Goal: Task Accomplishment & Management: Use online tool/utility

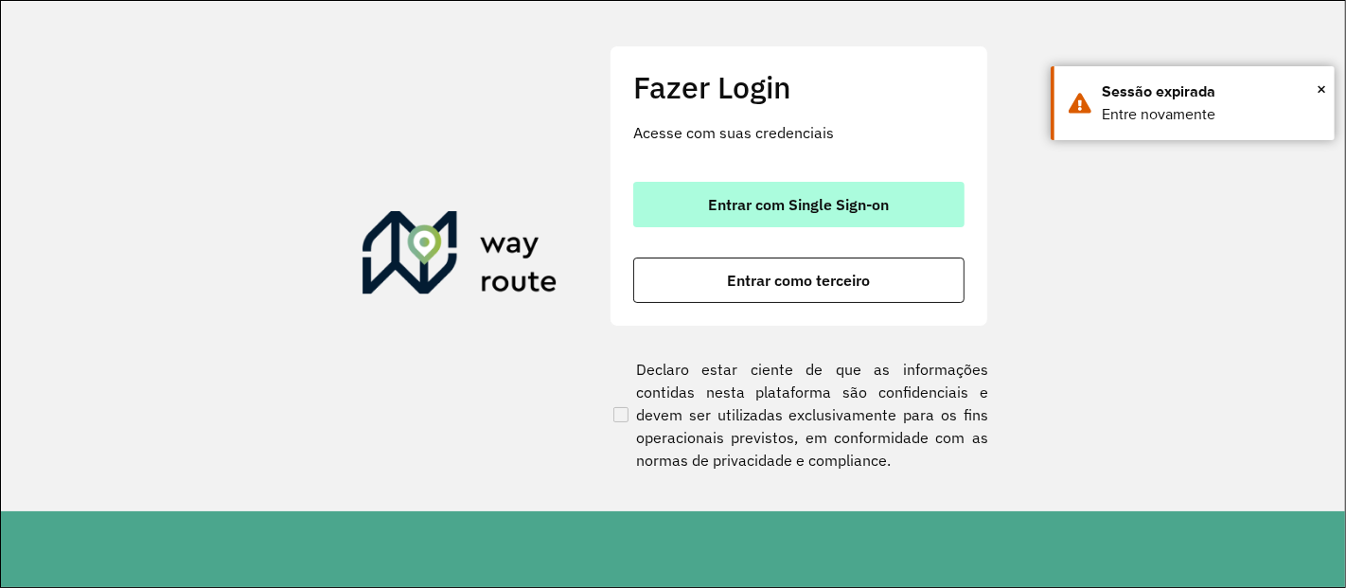
click at [776, 198] on span "Entrar com Single Sign-on" at bounding box center [799, 204] width 181 height 15
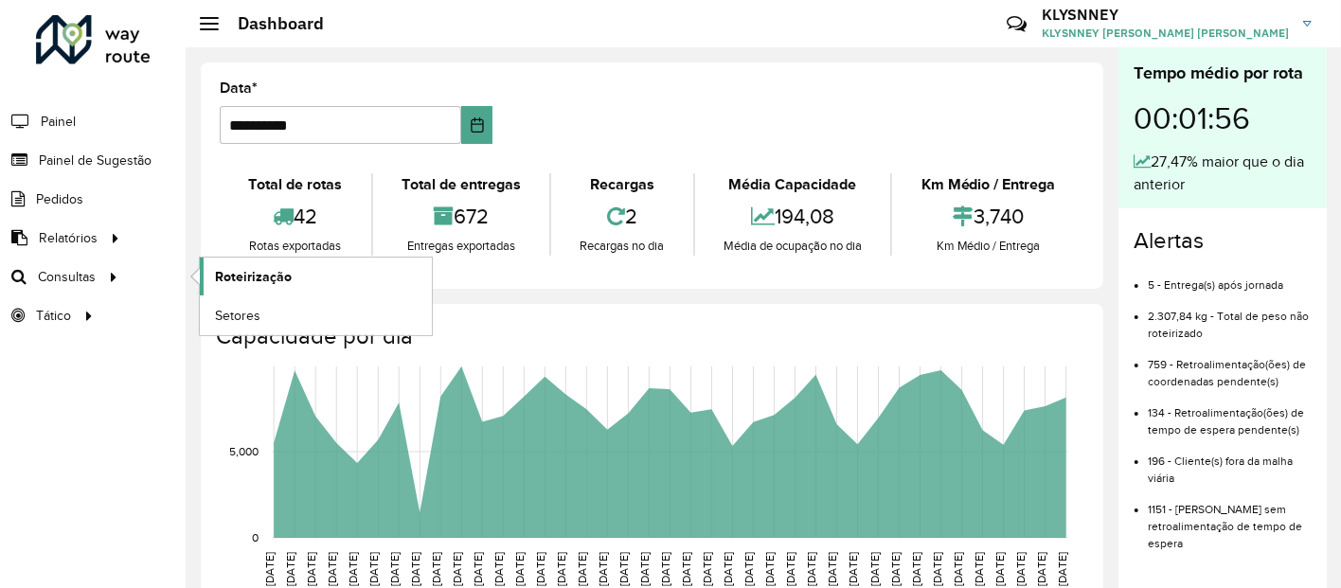
click at [240, 275] on span "Roteirização" at bounding box center [253, 277] width 77 height 20
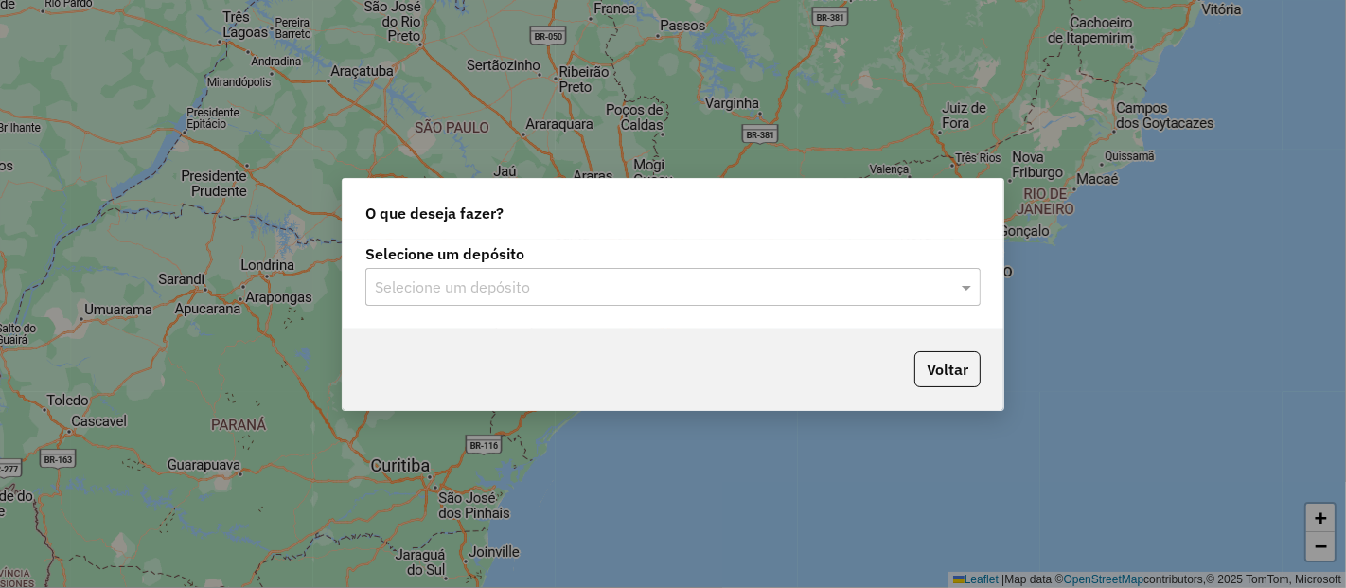
click at [892, 291] on input "text" at bounding box center [654, 287] width 559 height 23
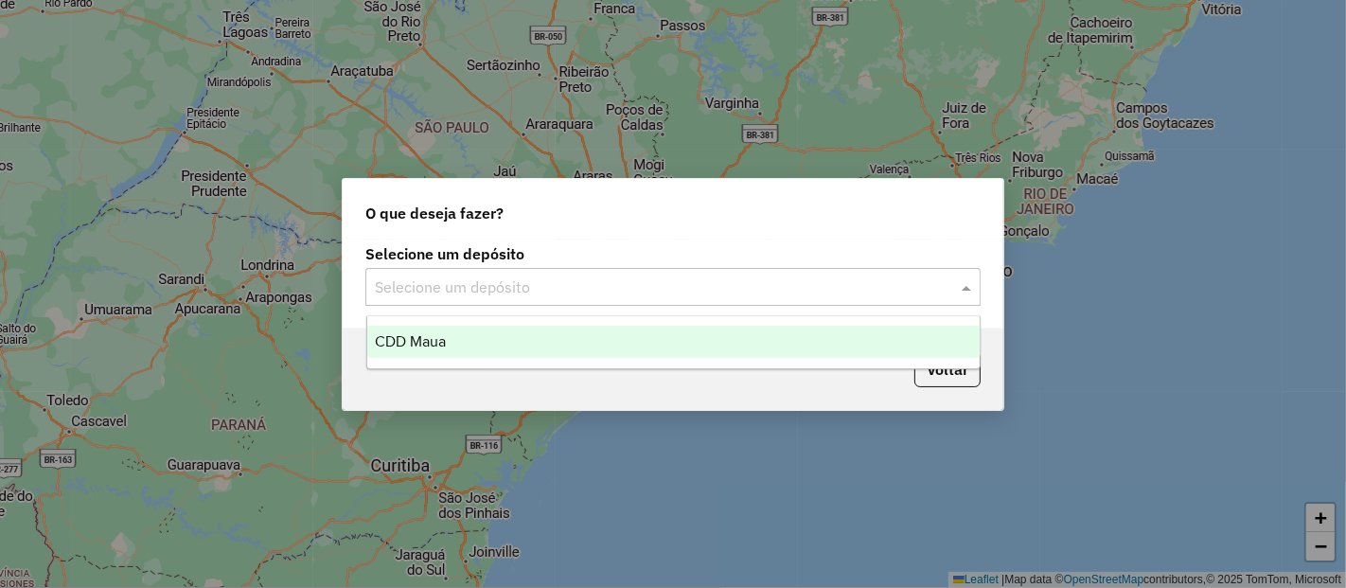
drag, startPoint x: 530, startPoint y: 331, endPoint x: 593, endPoint y: 328, distance: 62.6
click at [529, 331] on div "CDD Maua" at bounding box center [673, 342] width 613 height 32
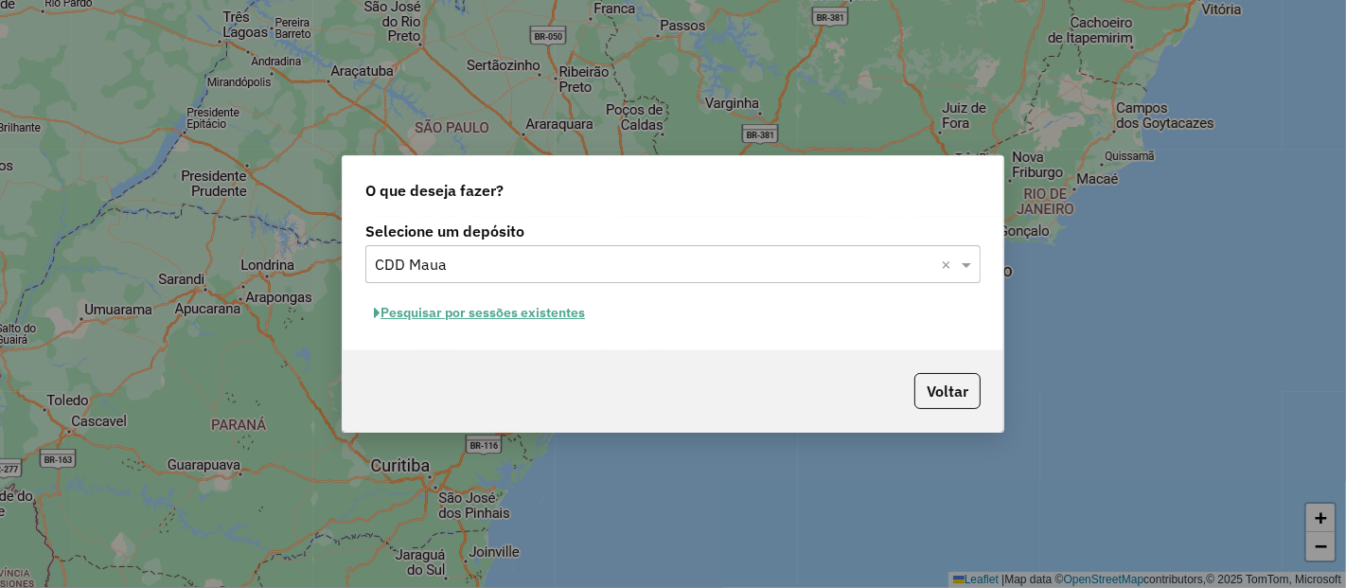
click at [509, 313] on button "Pesquisar por sessões existentes" at bounding box center [479, 312] width 228 height 29
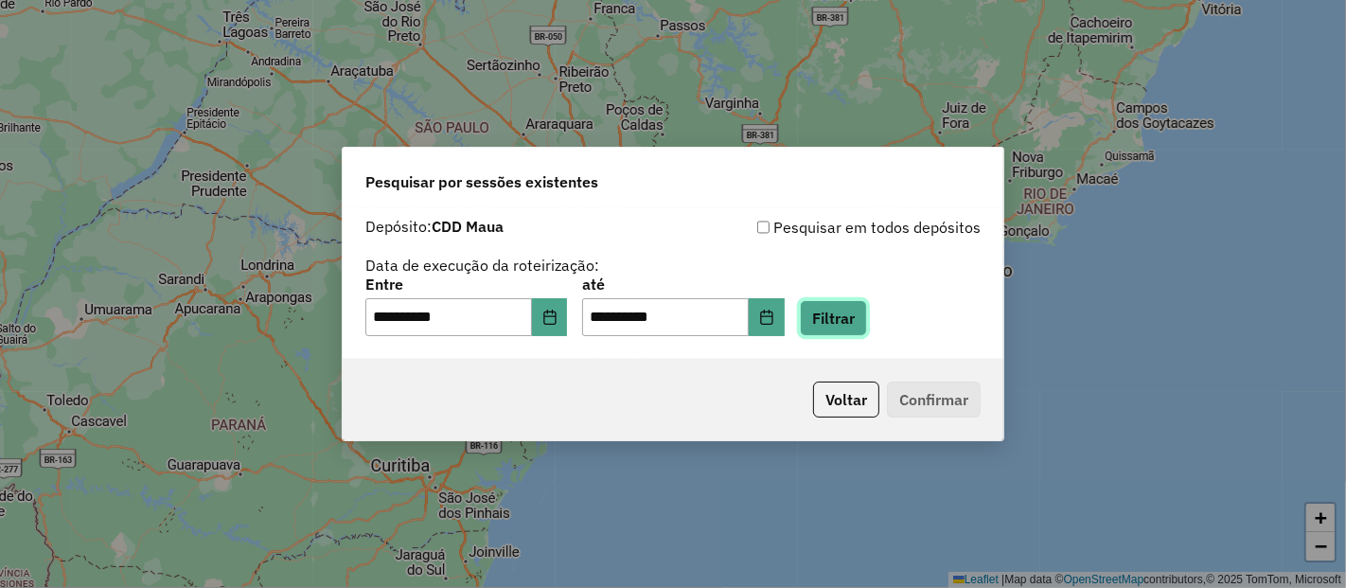
click at [849, 323] on button "Filtrar" at bounding box center [833, 318] width 67 height 36
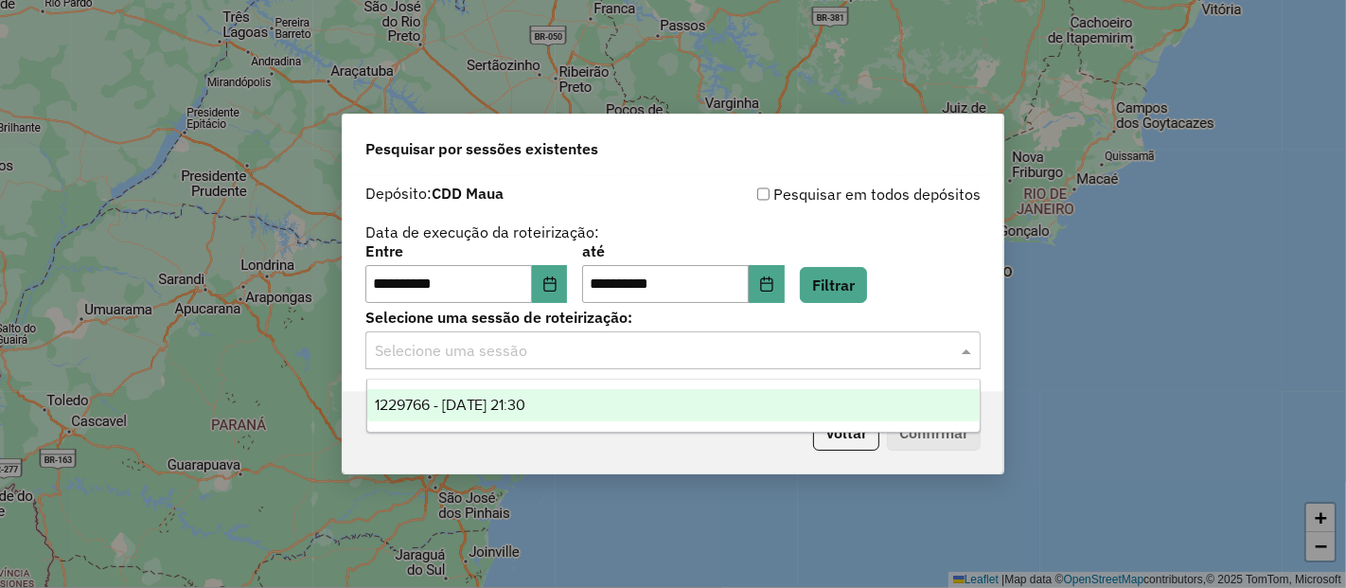
click at [795, 363] on div "Selecione uma sessão" at bounding box center [672, 350] width 615 height 38
click at [577, 404] on div "1229766 - 14/08/2025 21:30" at bounding box center [673, 405] width 613 height 32
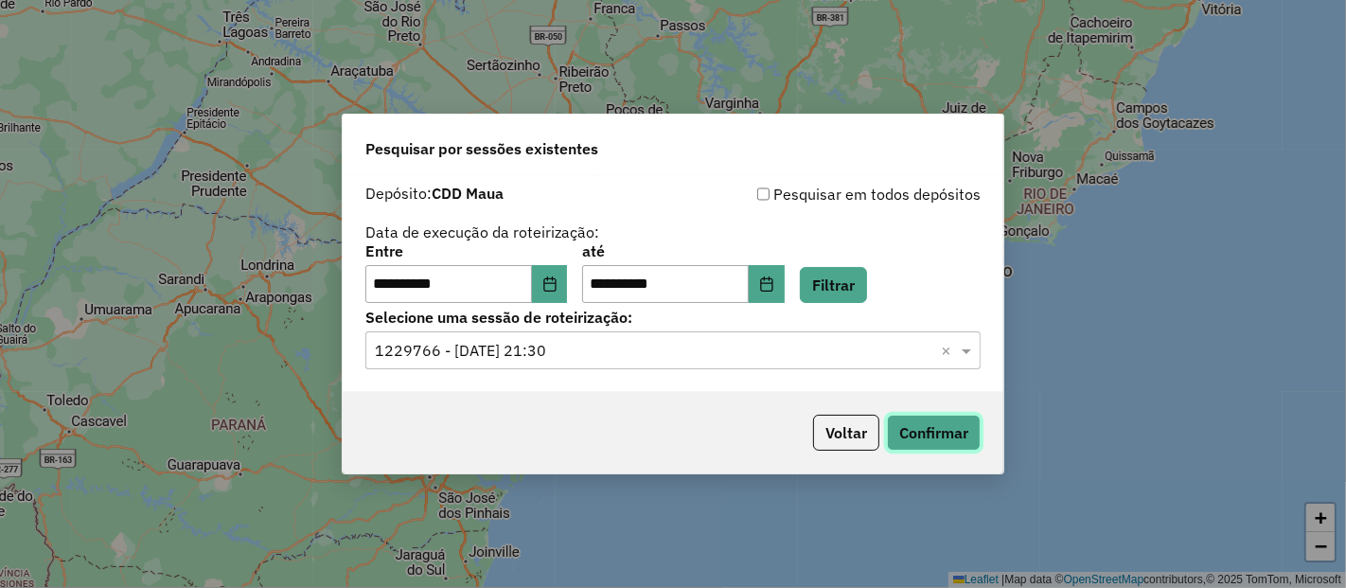
click at [937, 428] on button "Confirmar" at bounding box center [934, 433] width 94 height 36
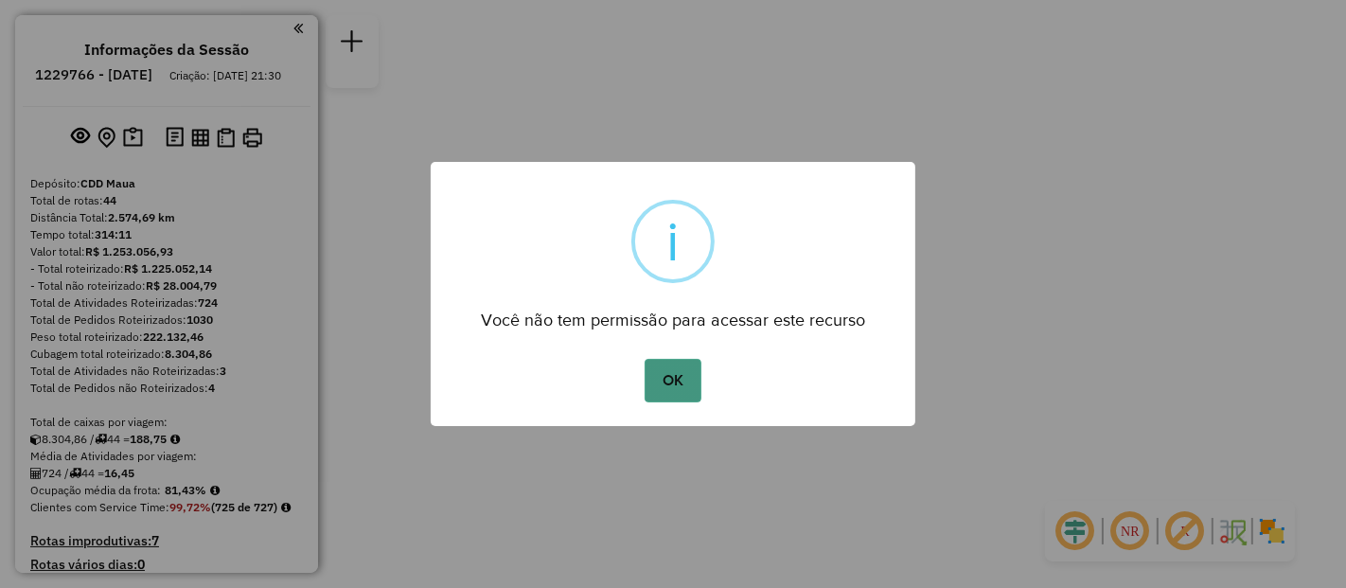
click at [671, 385] on button "OK" at bounding box center [673, 381] width 56 height 44
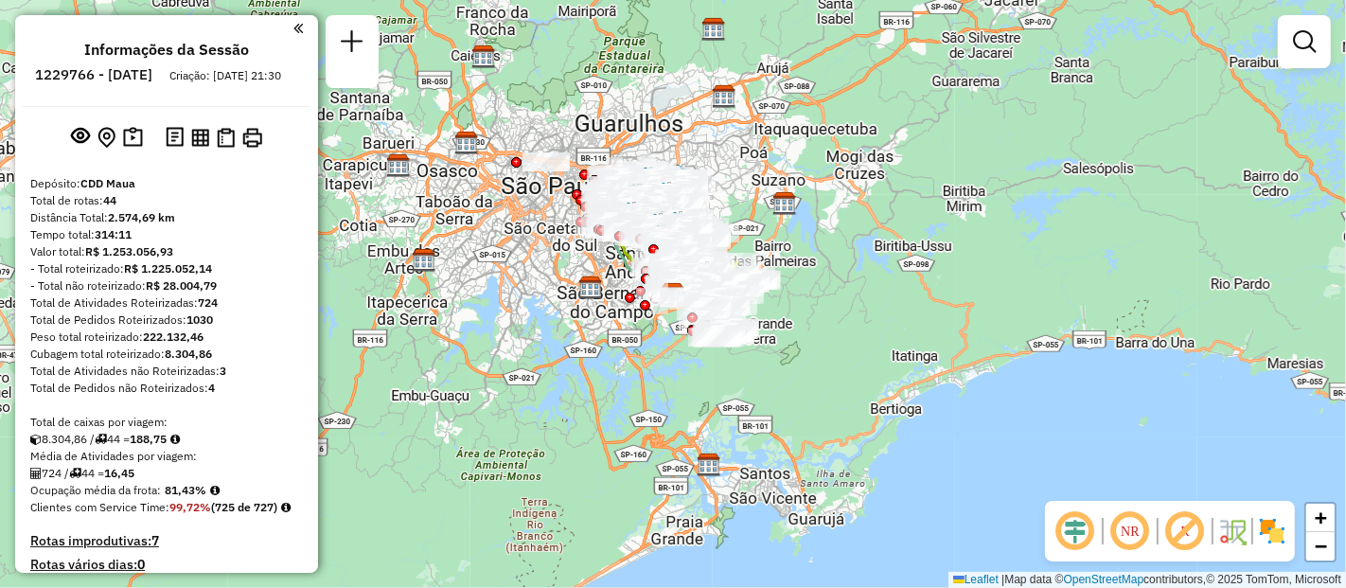
scroll to position [4214, 0]
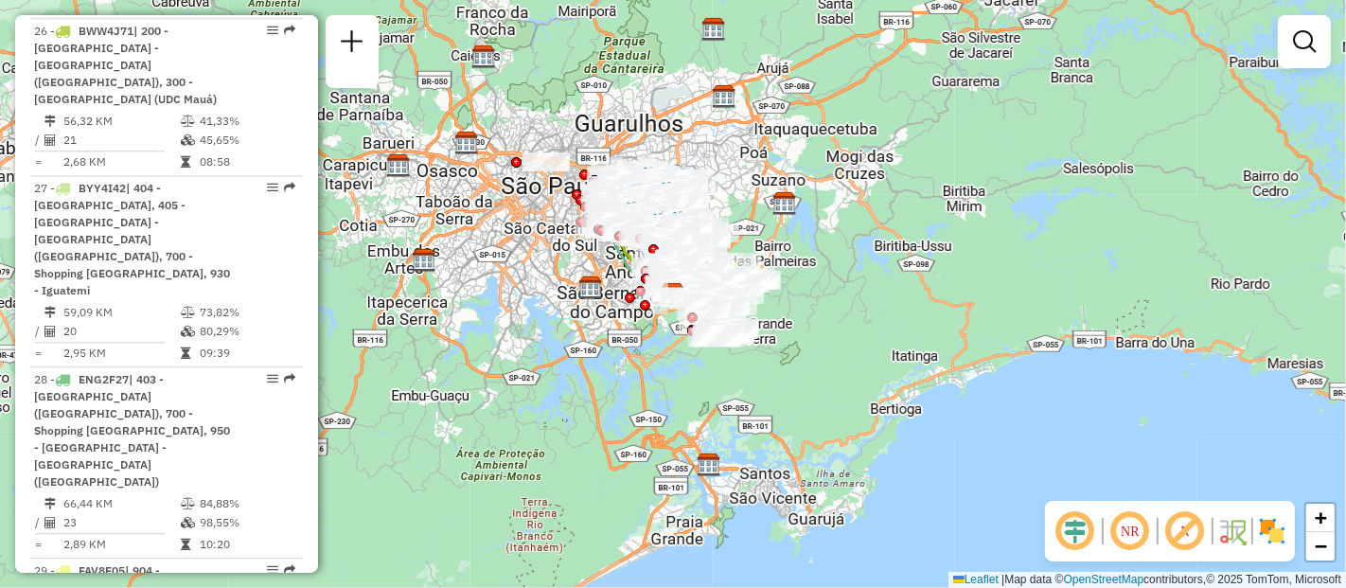
select select "**********"
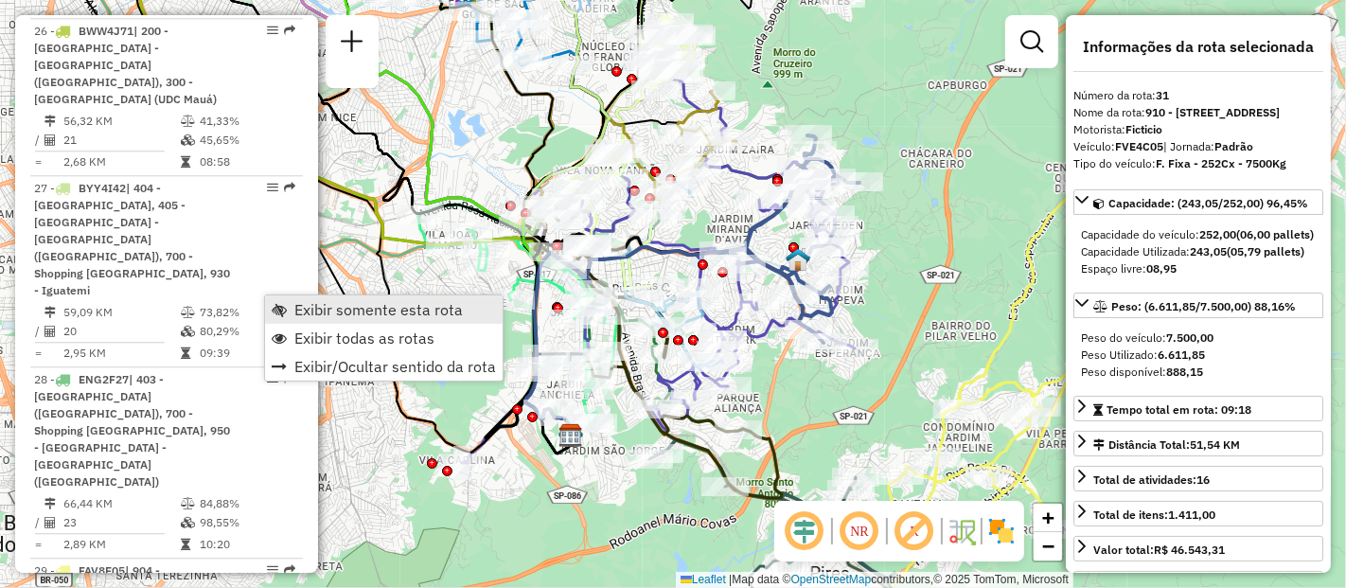
click at [324, 308] on span "Exibir somente esta rota" at bounding box center [378, 309] width 169 height 15
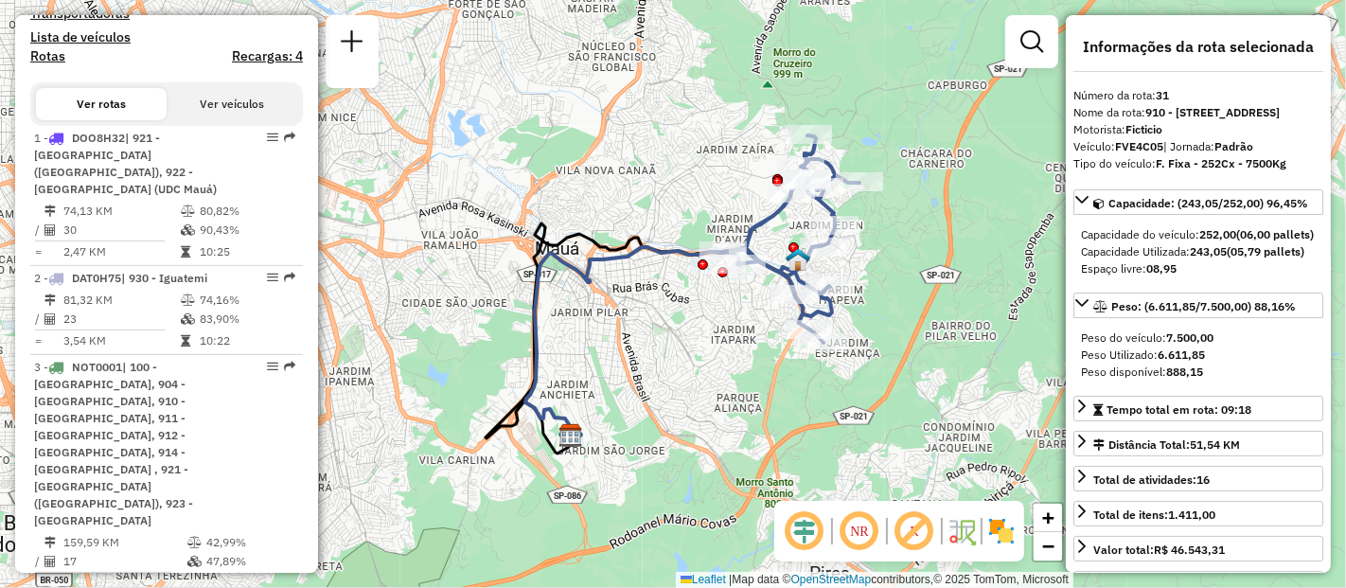
scroll to position [0, 0]
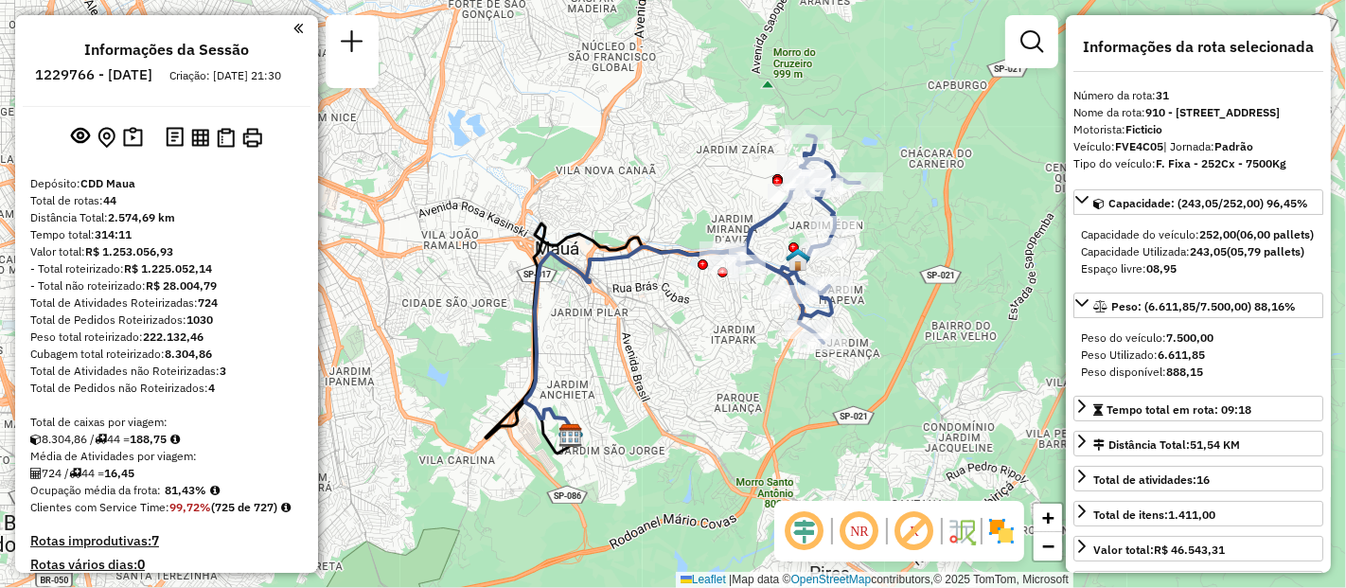
click at [124, 73] on h6 "1229766 - 14/08/2025" at bounding box center [93, 74] width 117 height 17
copy h6 "1229766"
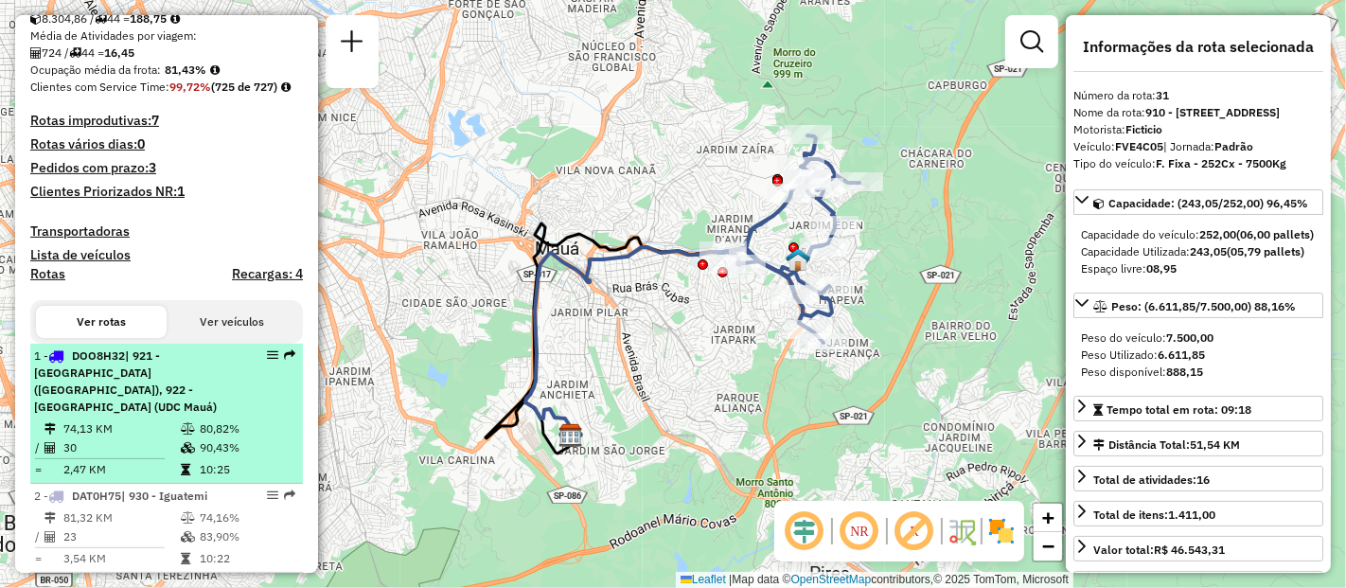
scroll to position [631, 0]
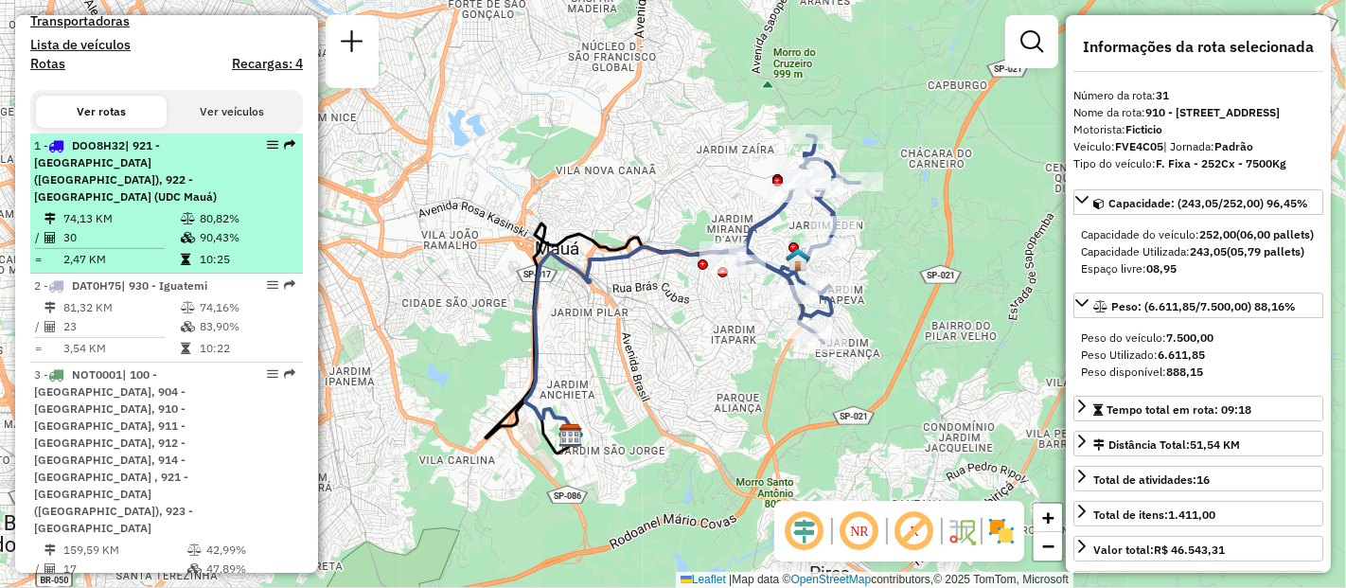
click at [146, 228] on td "74,13 KM" at bounding box center [120, 218] width 117 height 19
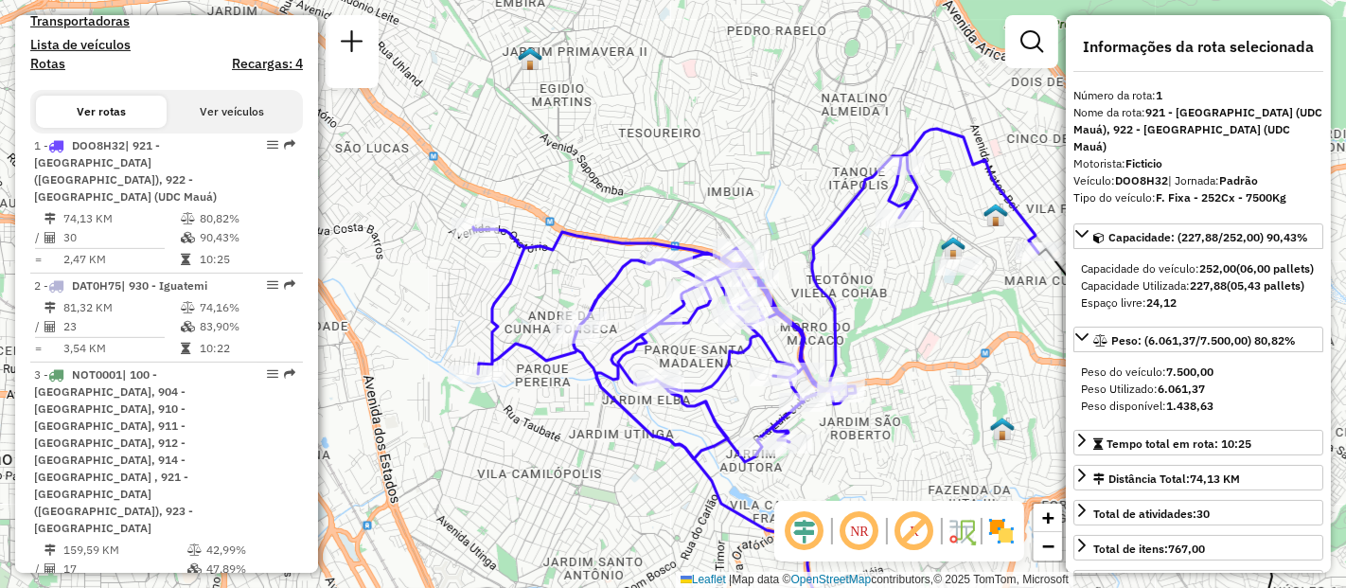
drag, startPoint x: 746, startPoint y: 268, endPoint x: 906, endPoint y: 352, distance: 180.8
click at [906, 352] on div "Janela de atendimento Grade de atendimento Capacidade Transportadoras Veículos …" at bounding box center [673, 294] width 1346 height 588
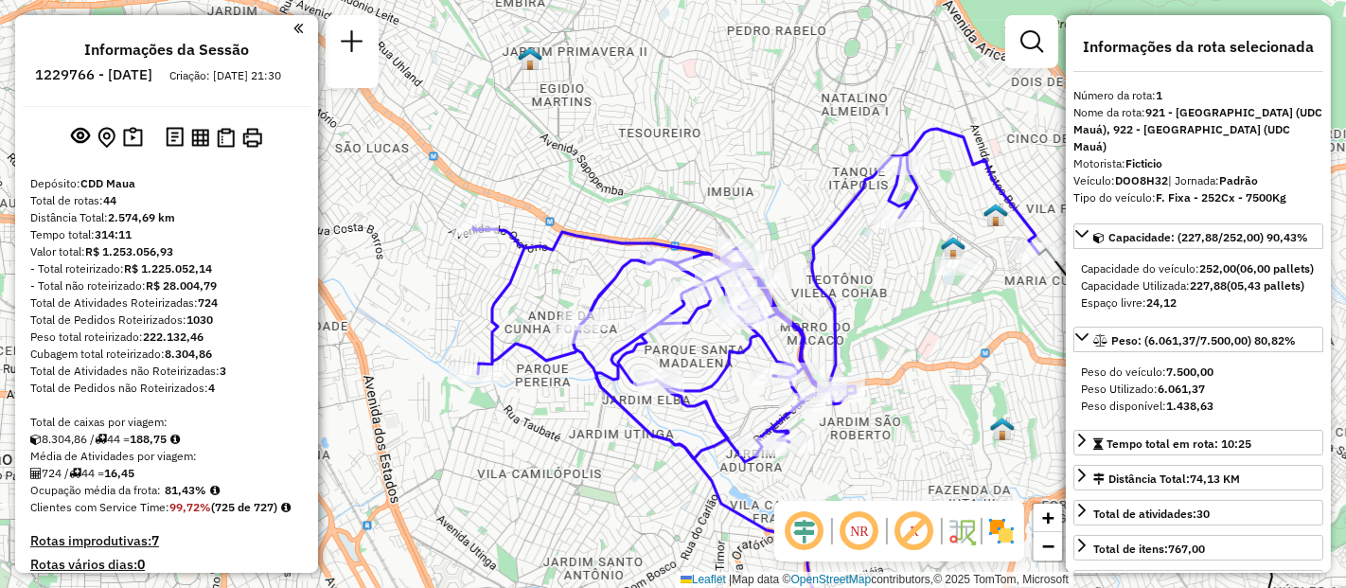
click at [127, 72] on h6 "1229766 - 14/08/2025" at bounding box center [93, 74] width 117 height 17
copy h6 "1229766"
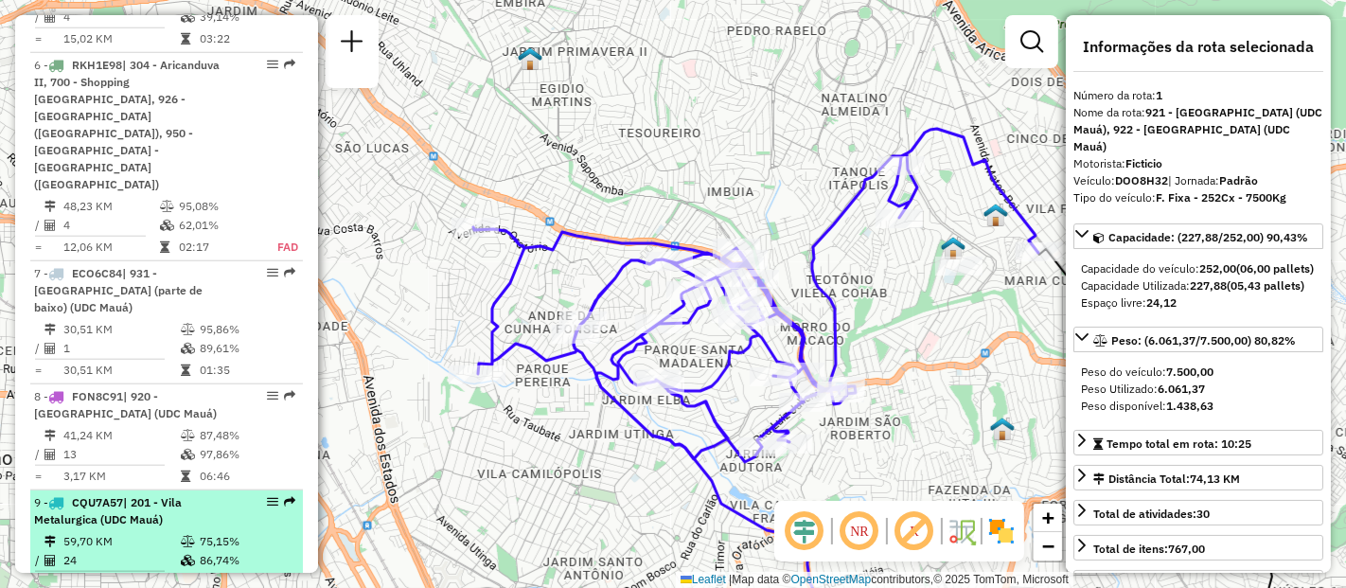
click at [174, 494] on div "9 - CQU7A57 | 201 - Vila Metalurgica (UDC Mauá)" at bounding box center [134, 511] width 201 height 34
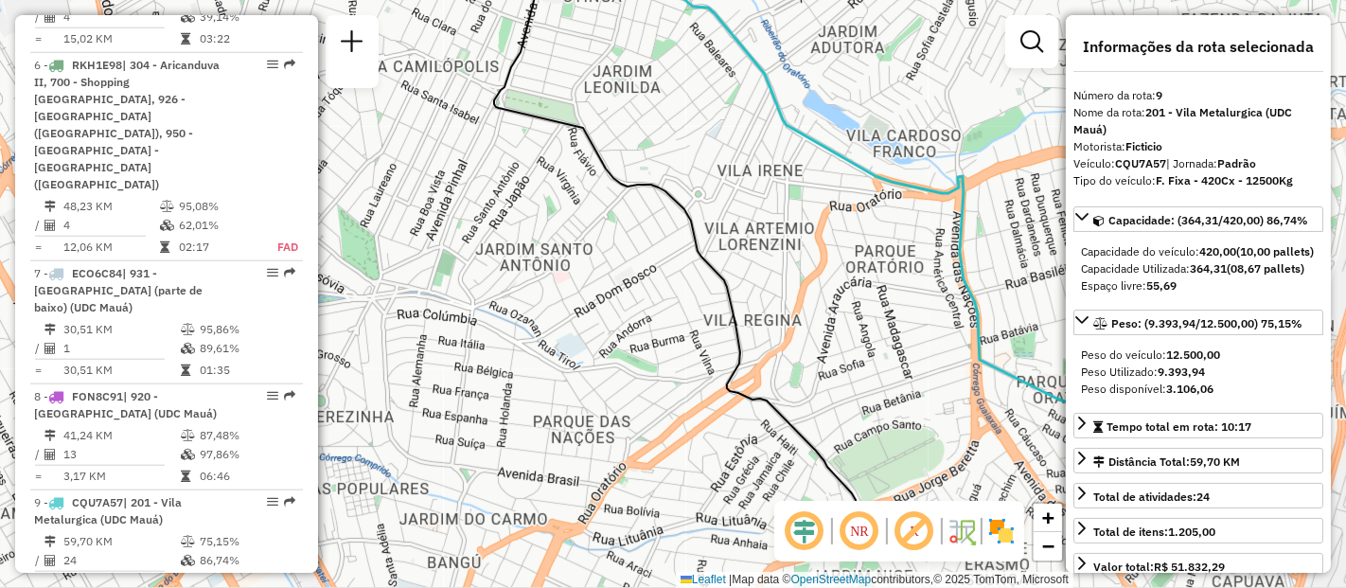
drag, startPoint x: 779, startPoint y: 369, endPoint x: 792, endPoint y: 233, distance: 137.0
click at [792, 233] on div "Janela de atendimento Grade de atendimento Capacidade Transportadoras Veículos …" at bounding box center [673, 294] width 1346 height 588
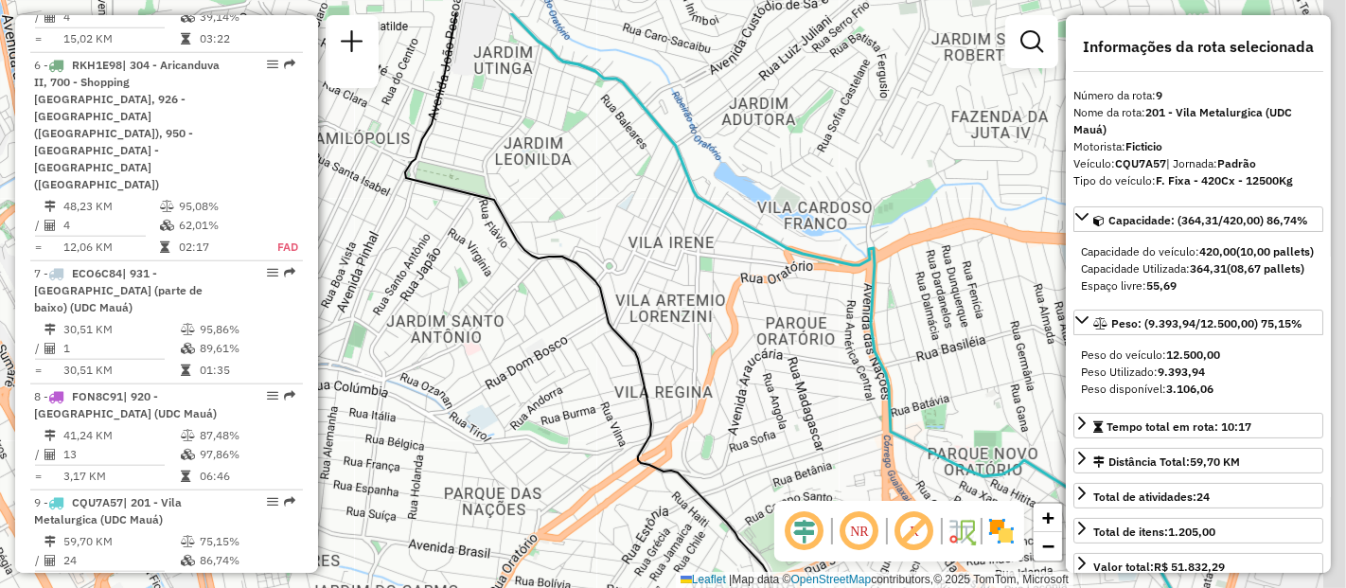
drag, startPoint x: 837, startPoint y: 270, endPoint x: 760, endPoint y: 335, distance: 100.7
click at [760, 335] on div "Janela de atendimento Grade de atendimento Capacidade Transportadoras Veículos …" at bounding box center [673, 294] width 1346 height 588
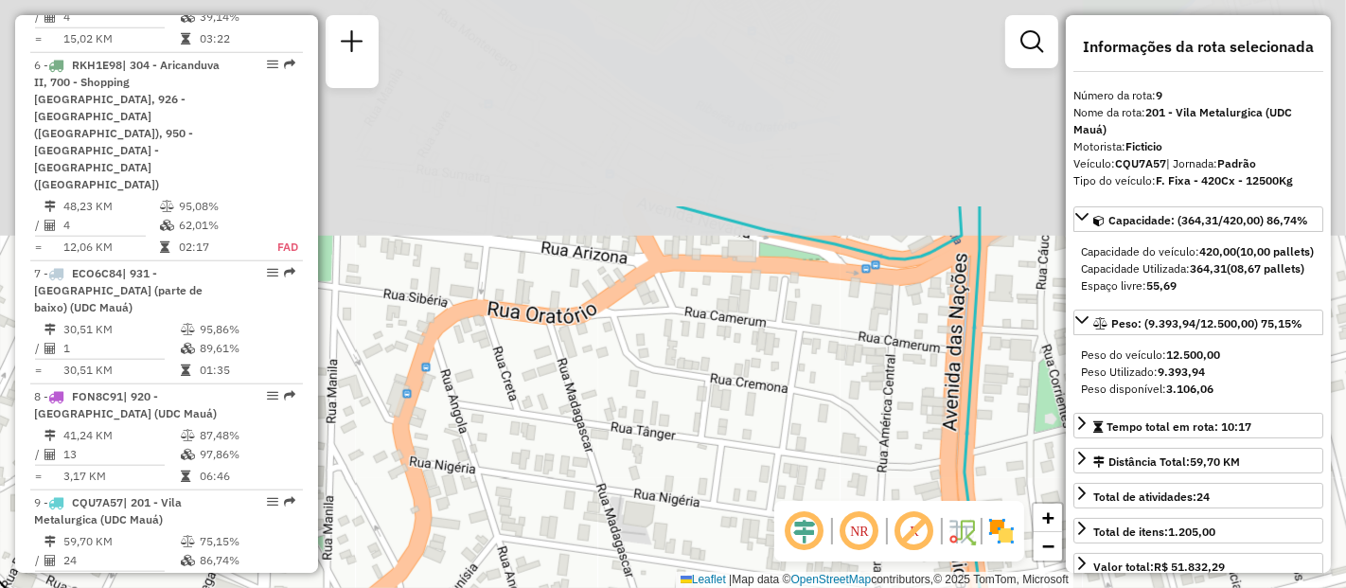
drag, startPoint x: 738, startPoint y: 225, endPoint x: 840, endPoint y: 470, distance: 264.8
click at [841, 480] on div "Janela de atendimento Grade de atendimento Capacidade Transportadoras Veículos …" at bounding box center [673, 294] width 1346 height 588
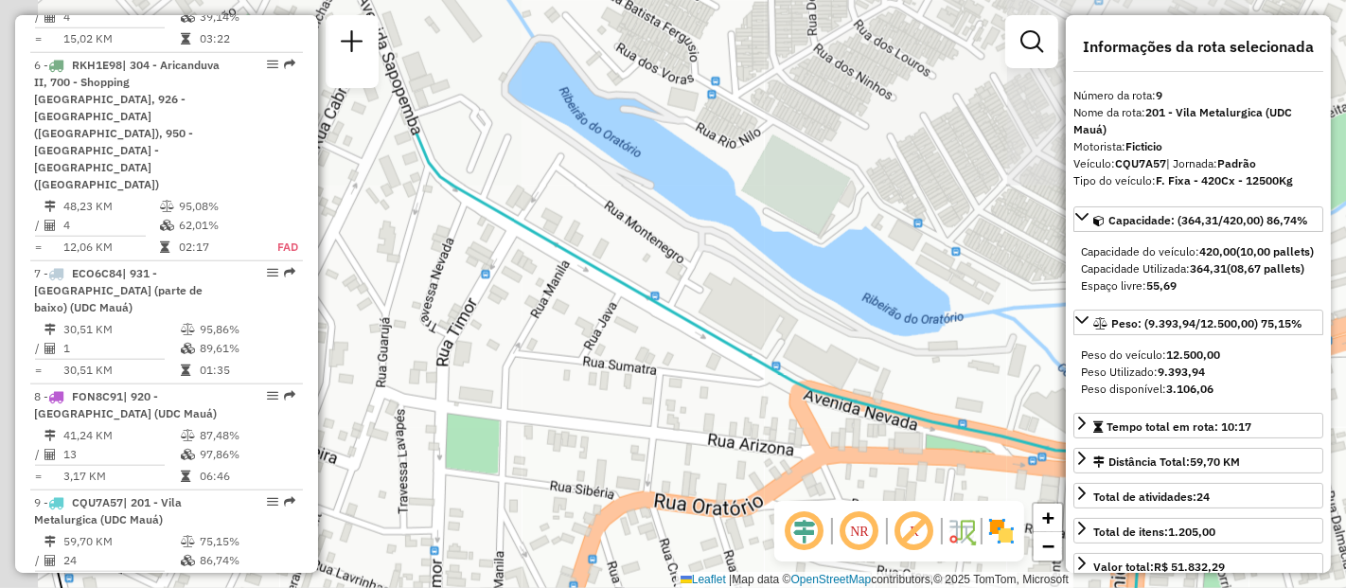
drag, startPoint x: 670, startPoint y: 314, endPoint x: 819, endPoint y: 497, distance: 235.6
click at [839, 511] on hb-router-mapa "Informações da Sessão 1229766 - 14/08/2025 Criação: 13/08/2025 21:30 Depósito: …" at bounding box center [673, 294] width 1346 height 588
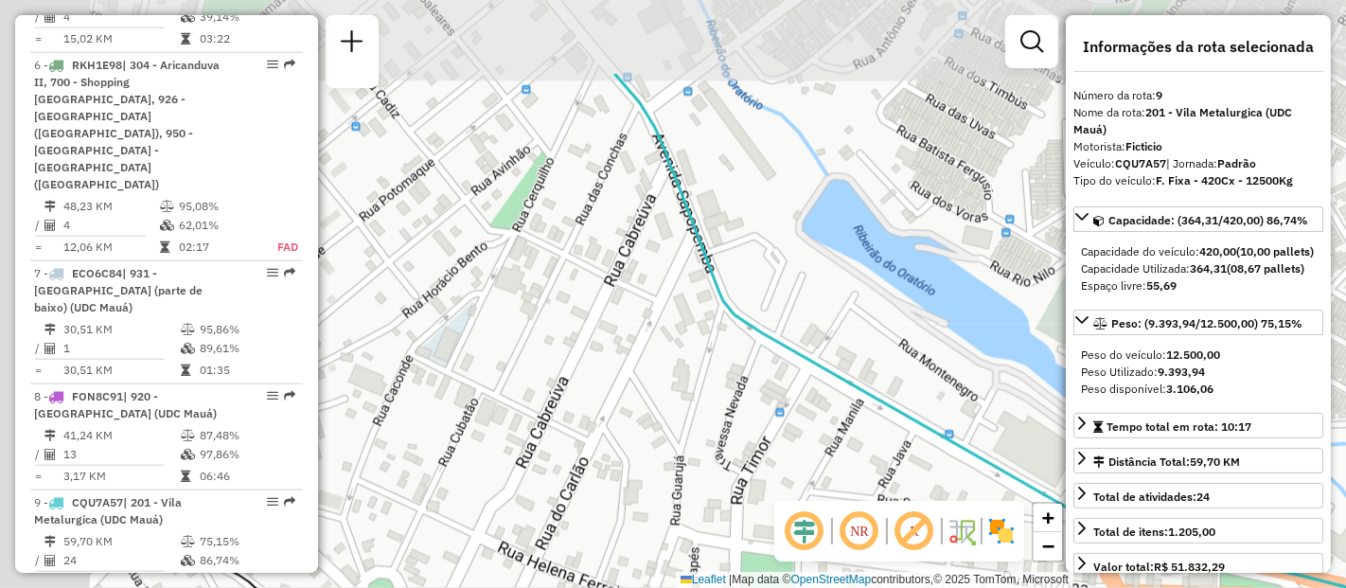
drag, startPoint x: 497, startPoint y: 275, endPoint x: 790, endPoint y: 408, distance: 321.6
click at [790, 408] on div "Janela de atendimento Grade de atendimento Capacidade Transportadoras Veículos …" at bounding box center [673, 294] width 1346 height 588
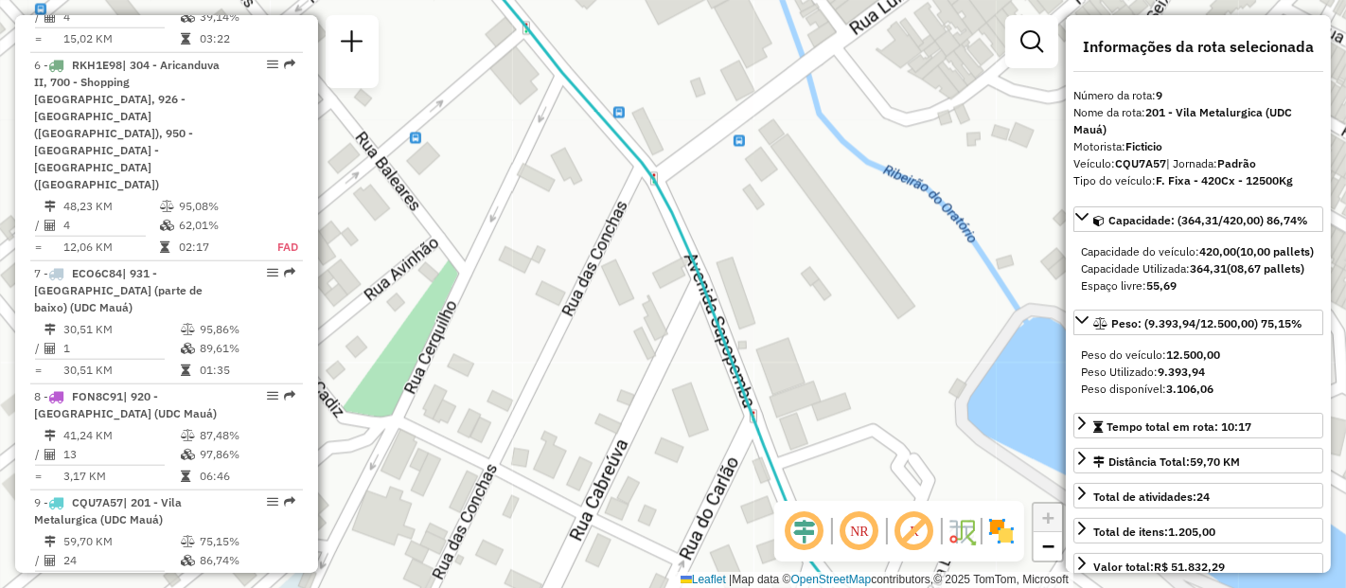
drag, startPoint x: 847, startPoint y: 277, endPoint x: 765, endPoint y: 212, distance: 105.1
click at [774, 206] on div "Janela de atendimento Grade de atendimento Capacidade Transportadoras Veículos …" at bounding box center [673, 294] width 1346 height 588
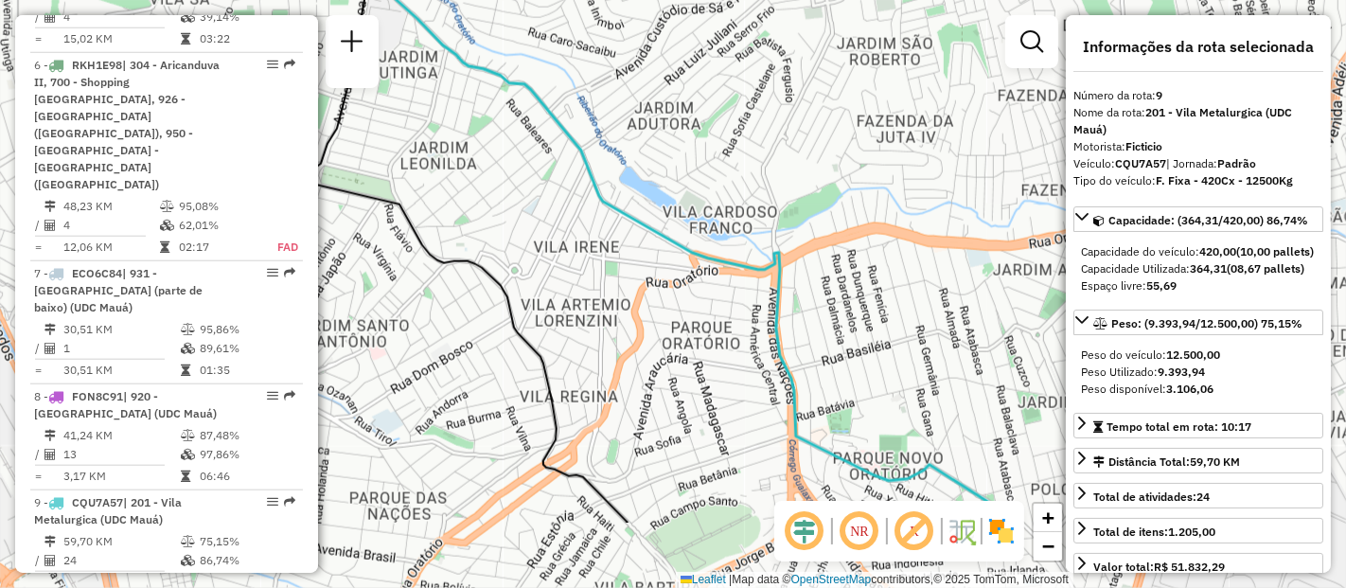
drag, startPoint x: 517, startPoint y: 338, endPoint x: 535, endPoint y: 172, distance: 166.7
click at [531, 175] on div "Janela de atendimento Grade de atendimento Capacidade Transportadoras Veículos …" at bounding box center [673, 294] width 1346 height 588
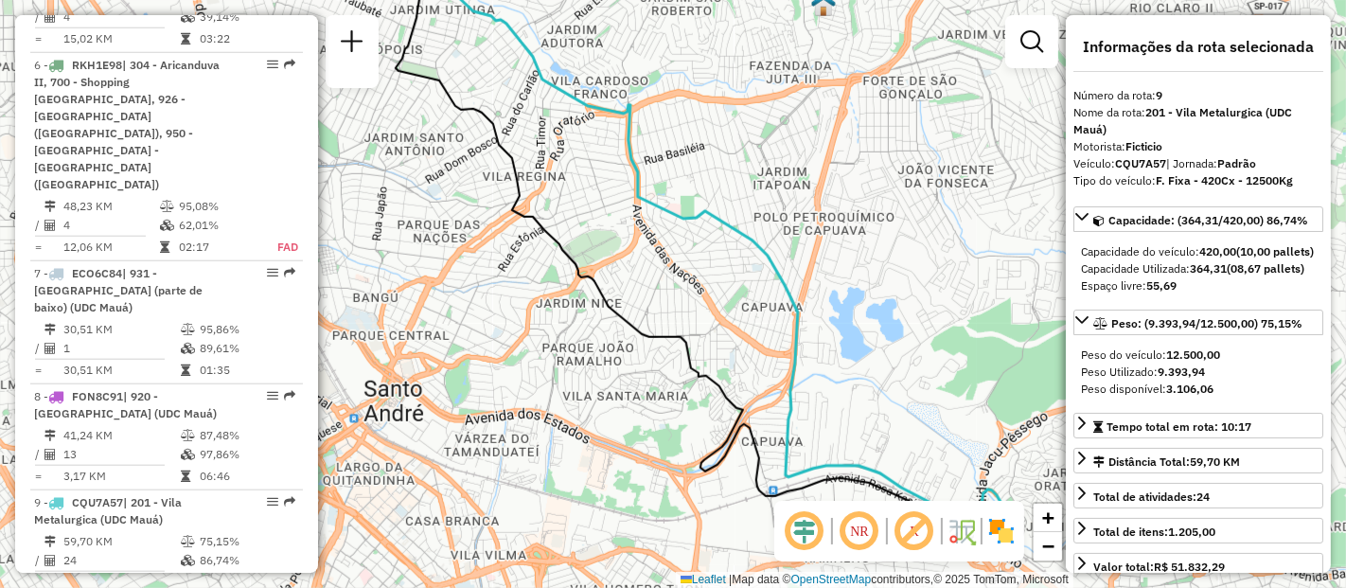
drag, startPoint x: 708, startPoint y: 405, endPoint x: 757, endPoint y: 329, distance: 91.1
click at [648, 263] on div "Janela de atendimento Grade de atendimento Capacidade Transportadoras Veículos …" at bounding box center [673, 294] width 1346 height 588
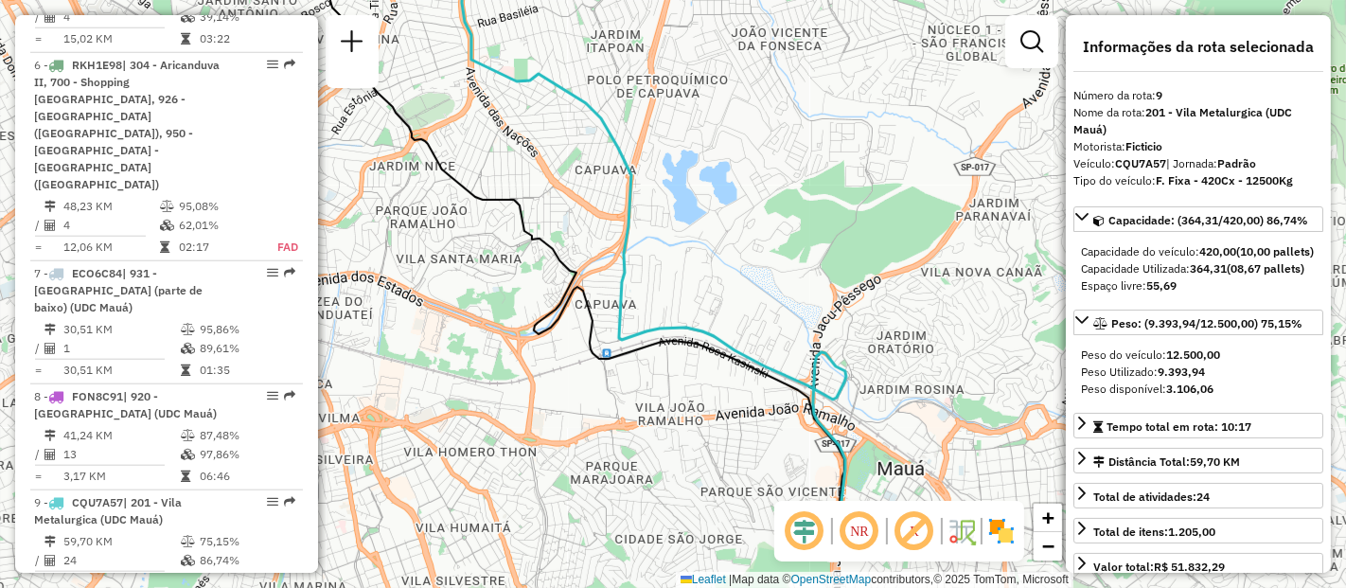
drag, startPoint x: 845, startPoint y: 383, endPoint x: 681, endPoint y: 246, distance: 213.8
click at [681, 246] on div "Janela de atendimento Grade de atendimento Capacidade Transportadoras Veículos …" at bounding box center [673, 294] width 1346 height 588
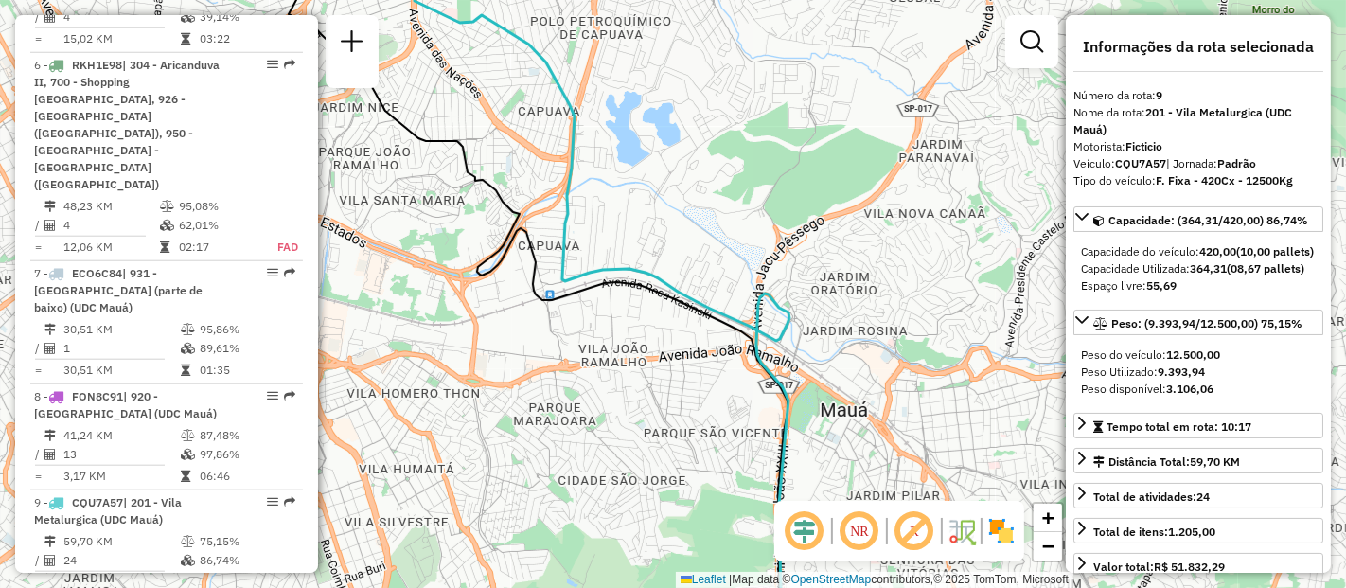
drag, startPoint x: 902, startPoint y: 383, endPoint x: 870, endPoint y: 365, distance: 36.9
click at [870, 365] on div "Janela de atendimento Grade de atendimento Capacidade Transportadoras Veículos …" at bounding box center [673, 294] width 1346 height 588
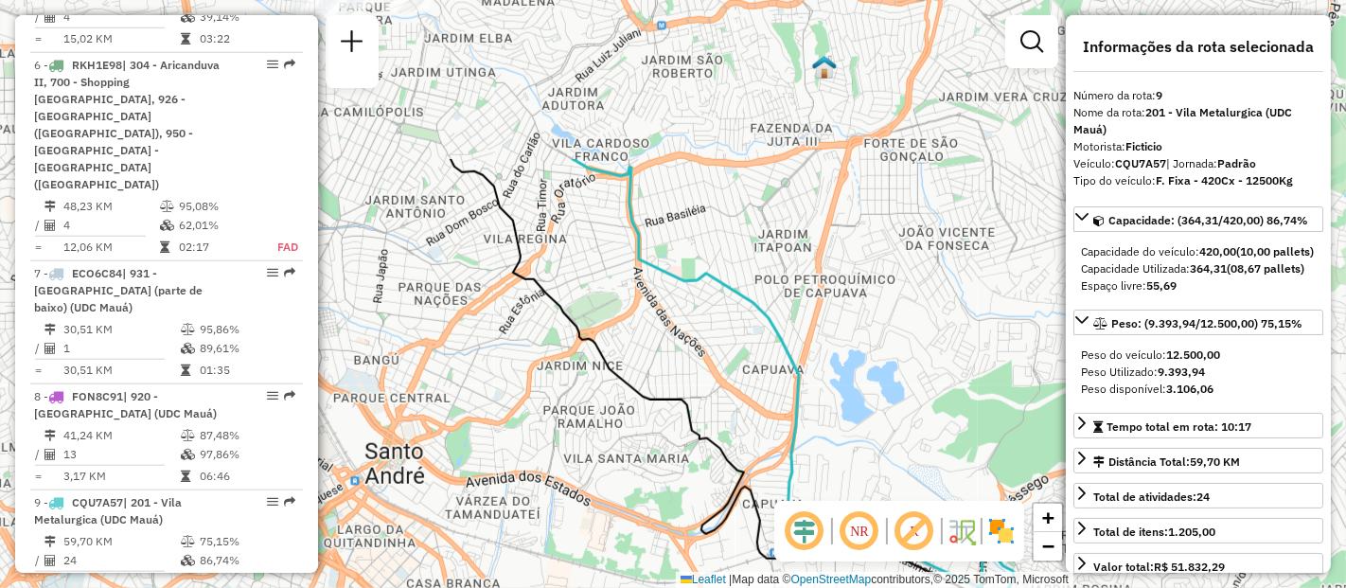
drag, startPoint x: 549, startPoint y: 225, endPoint x: 746, endPoint y: 450, distance: 298.6
click at [760, 454] on div "Janela de atendimento Grade de atendimento Capacidade Transportadoras Veículos …" at bounding box center [673, 294] width 1346 height 588
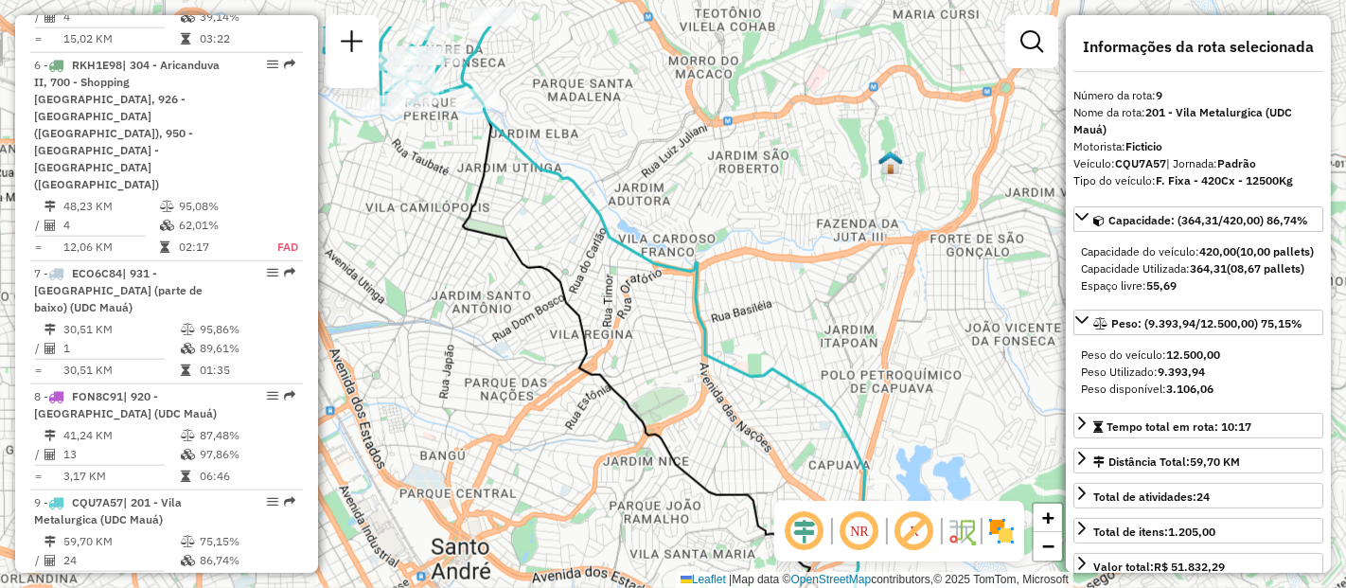
drag, startPoint x: 569, startPoint y: 379, endPoint x: 630, endPoint y: 456, distance: 98.5
click at [630, 461] on div "Janela de atendimento Grade de atendimento Capacidade Transportadoras Veículos …" at bounding box center [673, 294] width 1346 height 588
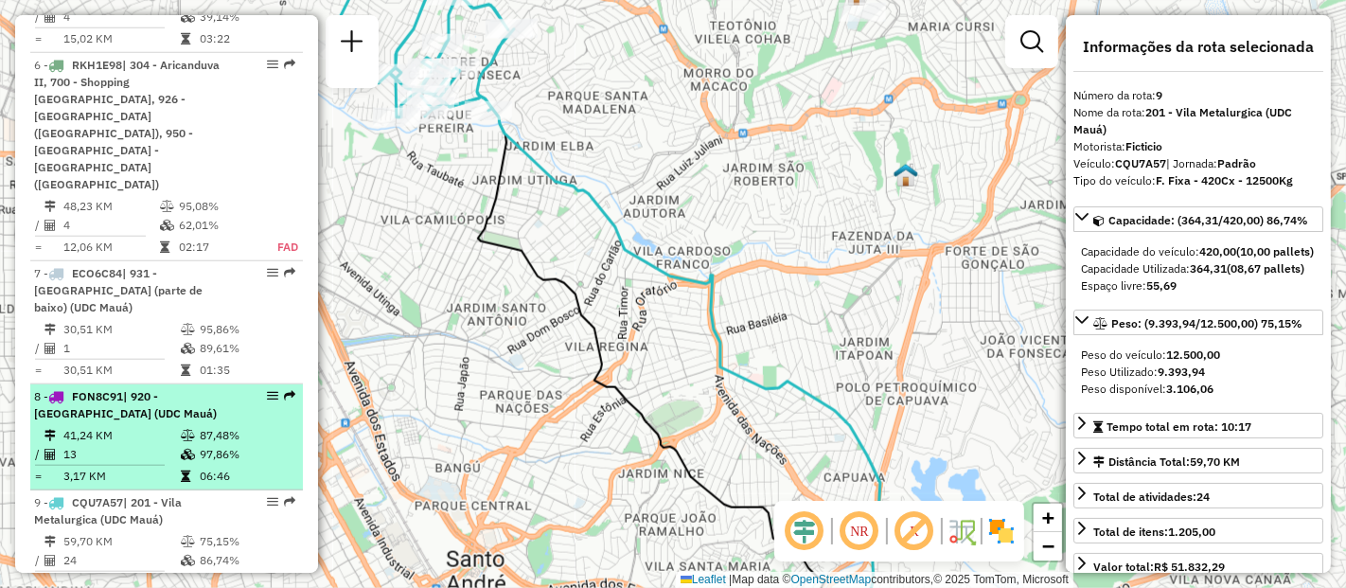
click at [134, 426] on td "41,24 KM" at bounding box center [120, 435] width 117 height 19
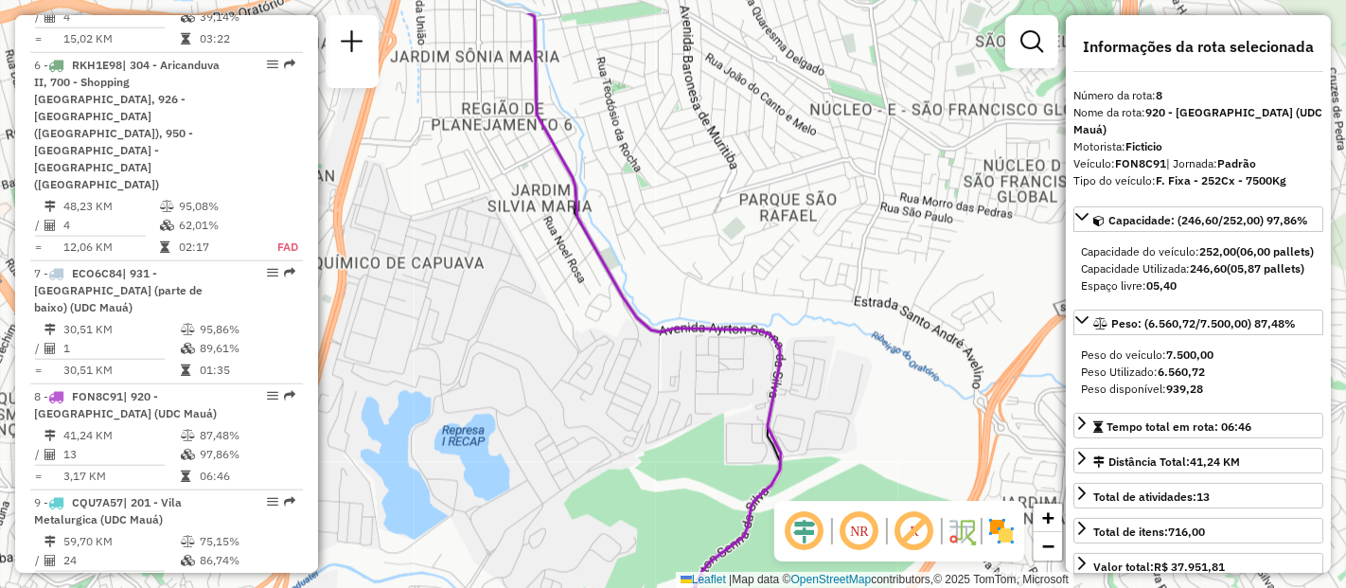
drag, startPoint x: 625, startPoint y: 258, endPoint x: 589, endPoint y: 362, distance: 109.3
click at [589, 362] on div "Janela de atendimento Grade de atendimento Capacidade Transportadoras Veículos …" at bounding box center [673, 294] width 1346 height 588
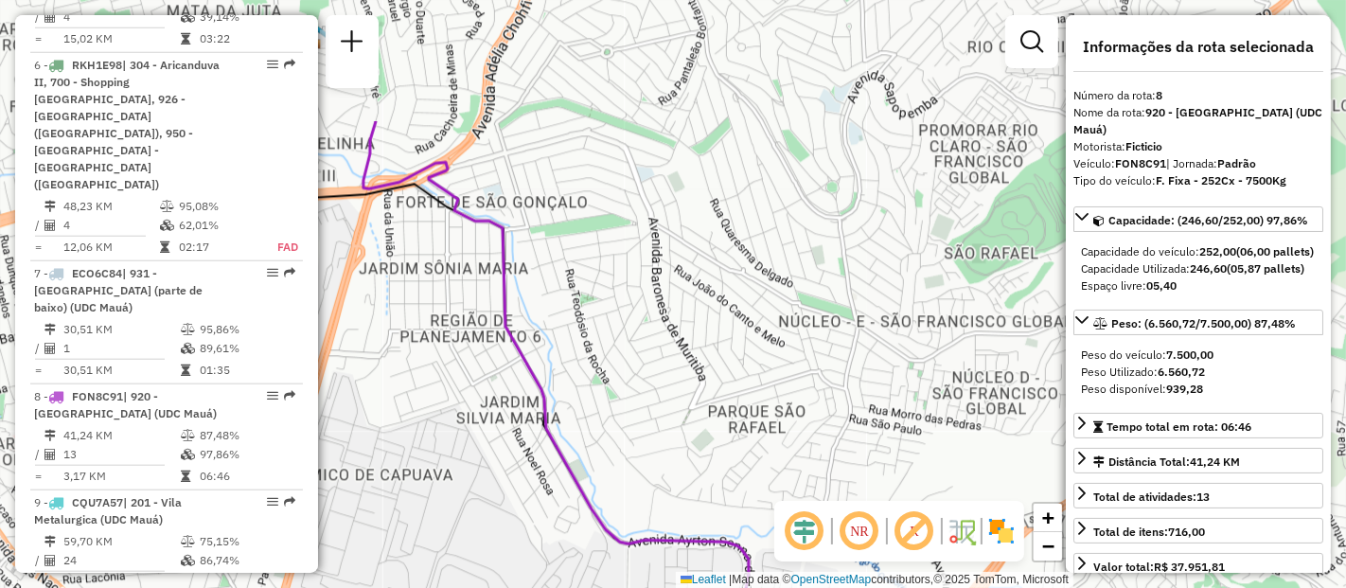
drag, startPoint x: 522, startPoint y: 234, endPoint x: 486, endPoint y: 383, distance: 153.9
click at [486, 383] on div "Janela de atendimento Grade de atendimento Capacidade Transportadoras Veículos …" at bounding box center [673, 294] width 1346 height 588
